Goal: Information Seeking & Learning: Learn about a topic

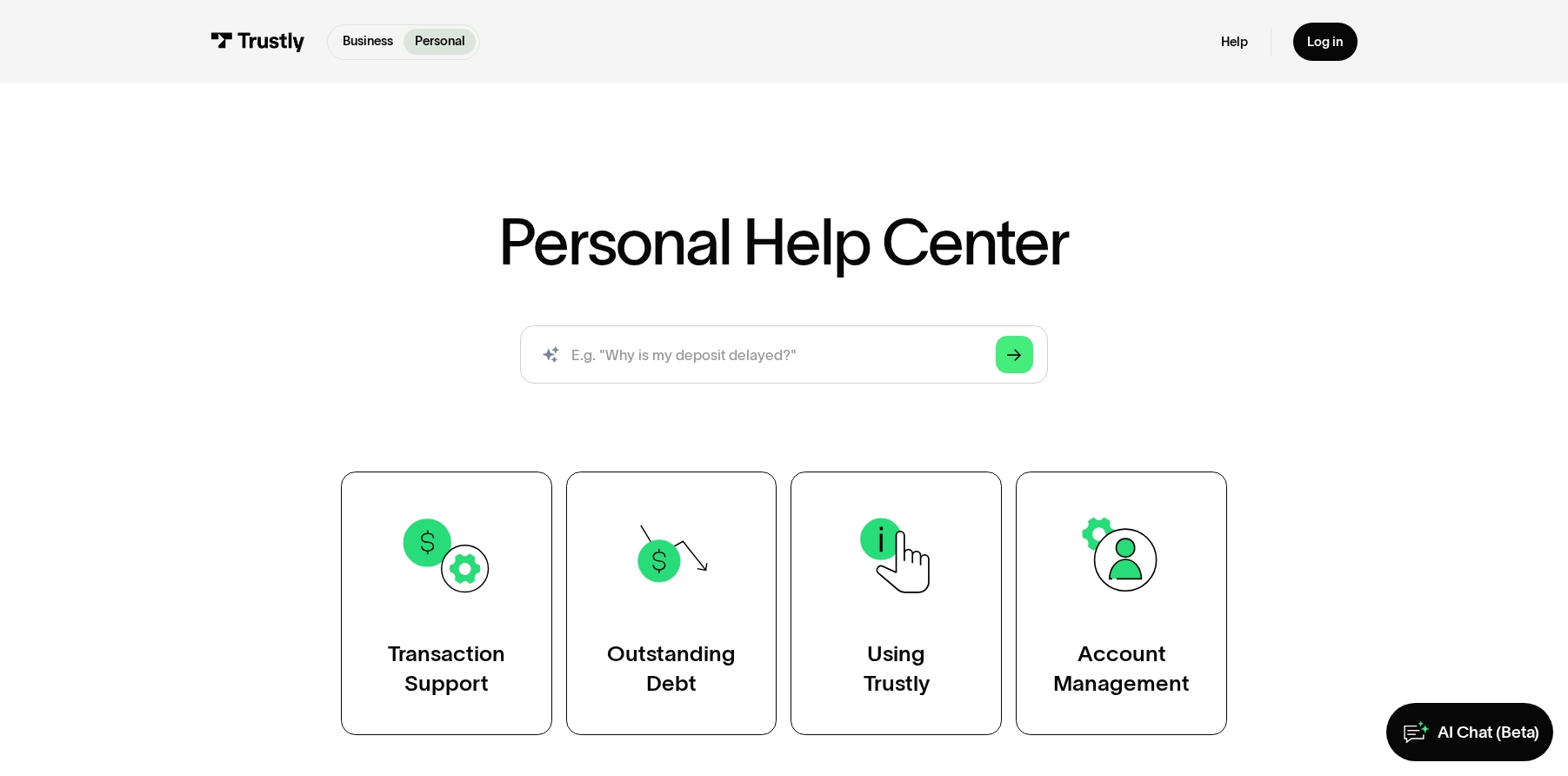
scroll to position [426, 0]
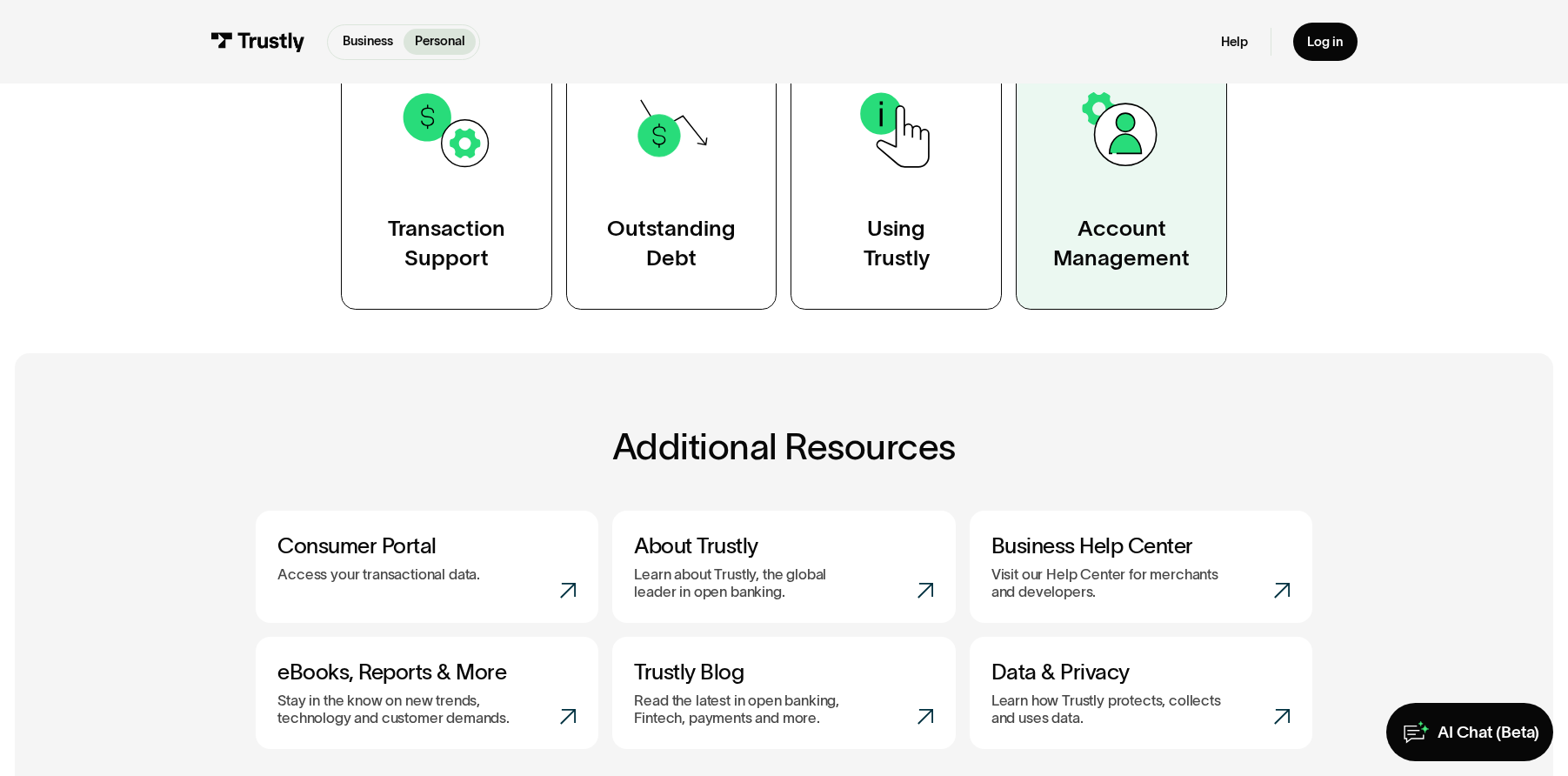
click at [542, 205] on link "Transaction Support" at bounding box center [446, 178] width 211 height 264
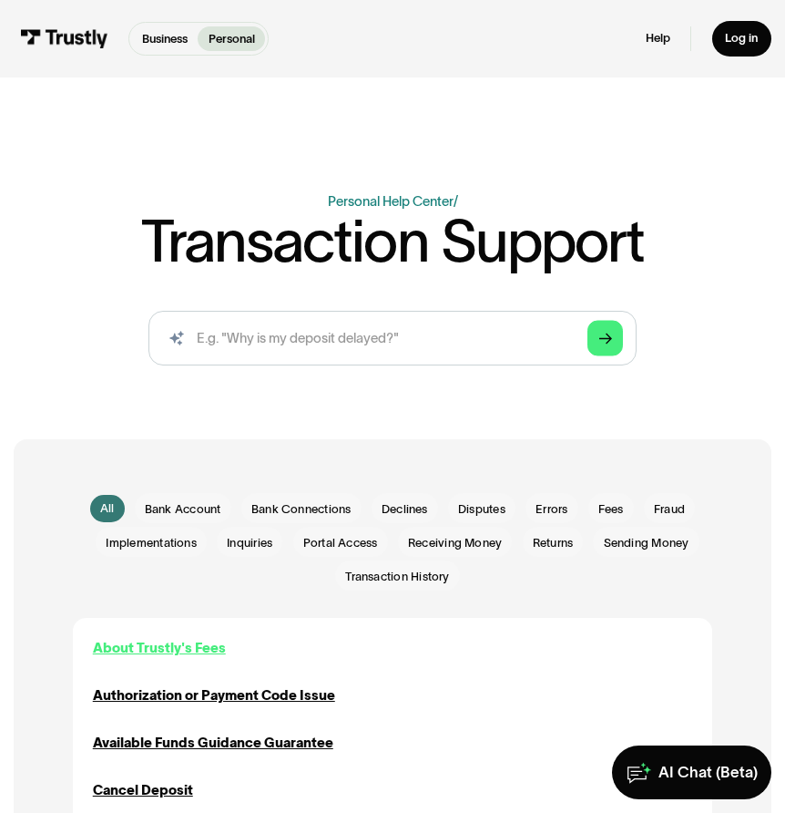
click at [200, 643] on div "About Trustly's Fees" at bounding box center [159, 648] width 133 height 20
click at [272, 702] on div "Authorization or Payment Code Issue" at bounding box center [214, 695] width 242 height 20
